Goal: Task Accomplishment & Management: Manage account settings

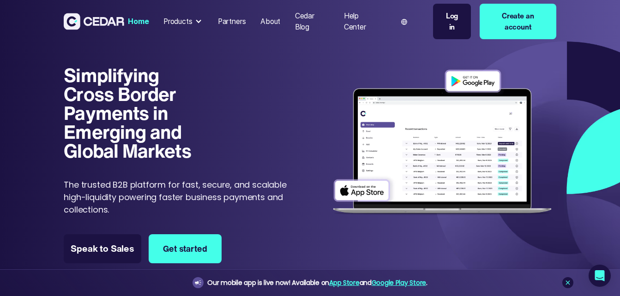
click at [458, 20] on div "Log in" at bounding box center [451, 22] width 19 height 22
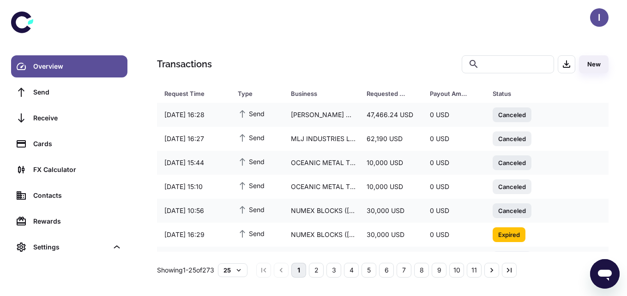
click at [609, 153] on div "Transactions ​ ​ New Request Time Type Business Requested Amount Payout Amount …" at bounding box center [383, 166] width 474 height 223
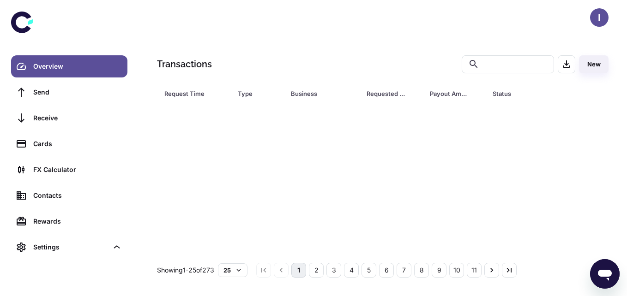
scroll to position [451, 0]
drag, startPoint x: 606, startPoint y: 185, endPoint x: 13, endPoint y: 8, distance: 618.5
click at [540, 36] on div "Transactions ​ ​ New Request Time Type Business Requested Amount Payout Amount …" at bounding box center [382, 148] width 488 height 296
